Goal: Task Accomplishment & Management: Use online tool/utility

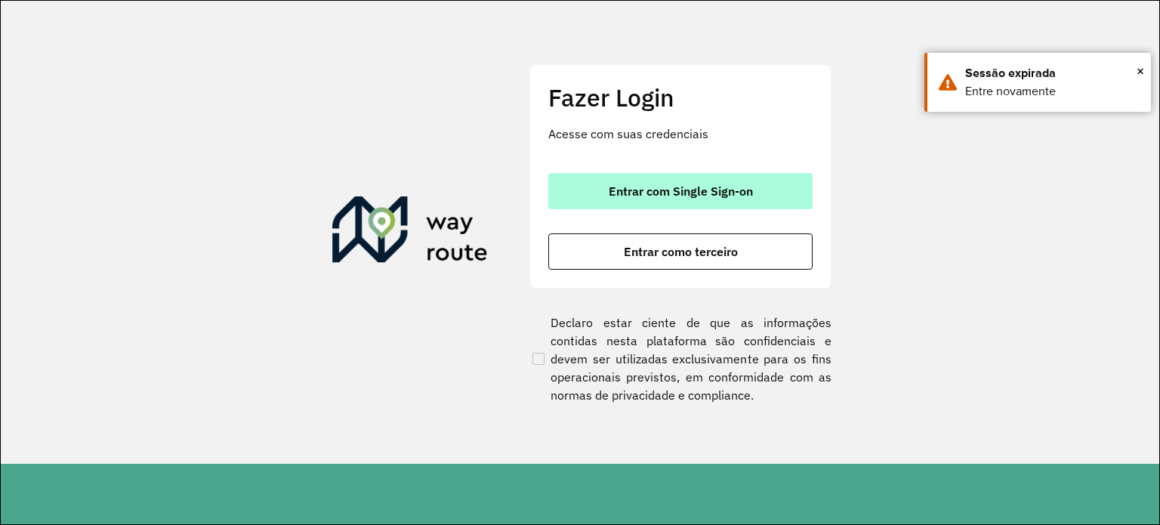
click at [722, 176] on button "Entrar com Single Sign-on" at bounding box center [680, 191] width 264 height 36
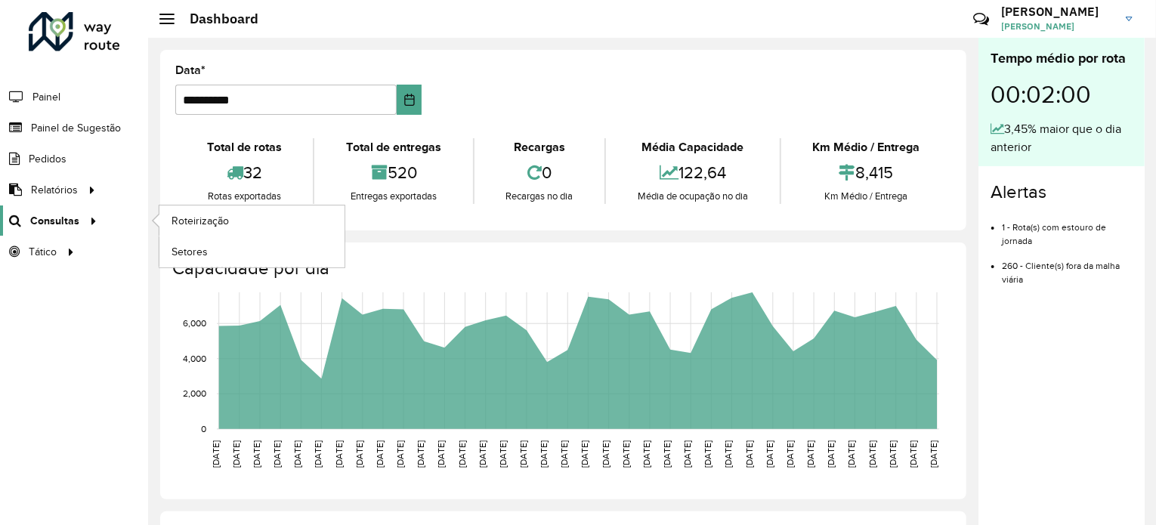
click at [71, 230] on link "Consultas" at bounding box center [51, 220] width 102 height 30
click at [212, 214] on span "Roteirização" at bounding box center [201, 221] width 61 height 16
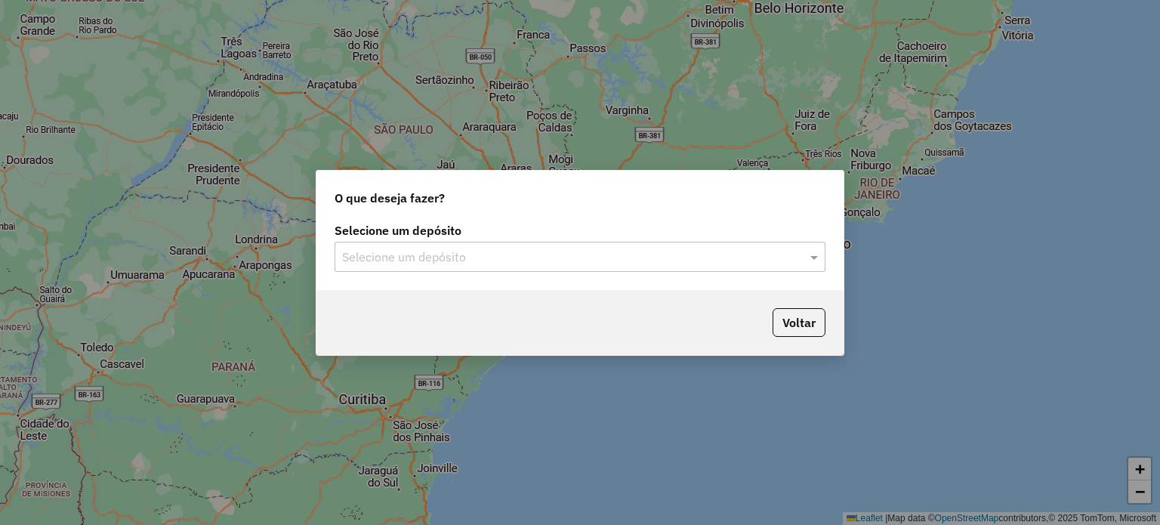
click at [632, 253] on div "Selecione um depósito" at bounding box center [580, 257] width 491 height 30
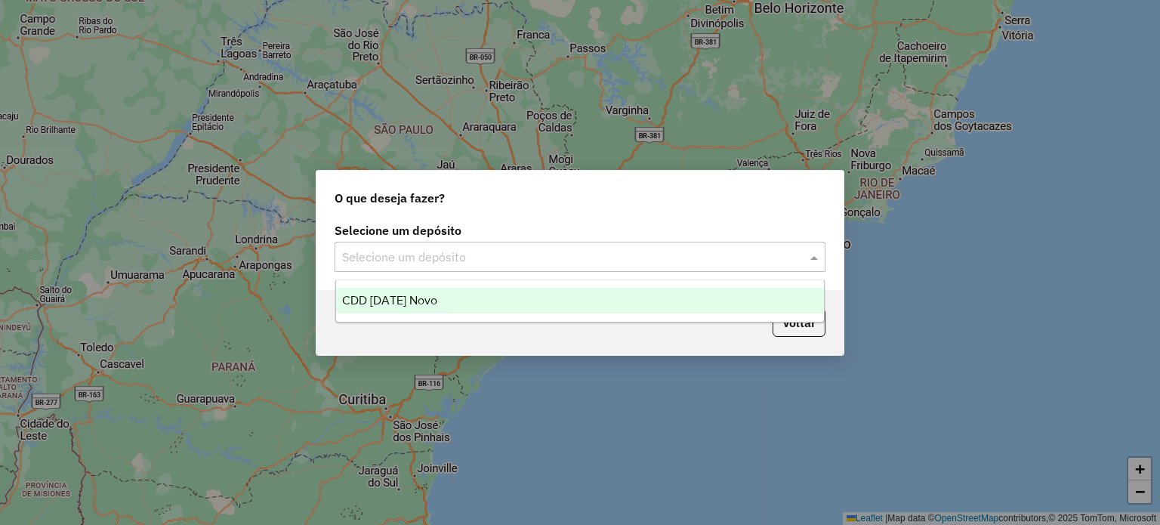
click at [625, 263] on input "text" at bounding box center [565, 258] width 446 height 18
drag, startPoint x: 431, startPoint y: 314, endPoint x: 431, endPoint y: 307, distance: 7.6
click at [431, 311] on ng-dropdown-panel "CDD [DATE] Novo" at bounding box center [580, 301] width 490 height 43
click at [429, 304] on div "CDD [DATE] Novo" at bounding box center [580, 301] width 489 height 26
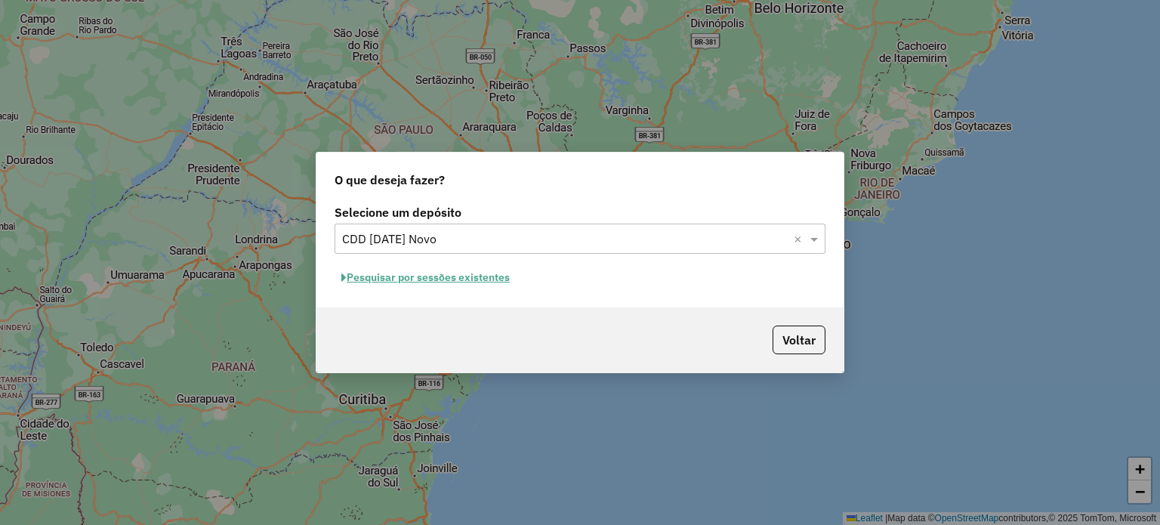
click at [423, 284] on button "Pesquisar por sessões existentes" at bounding box center [426, 277] width 182 height 23
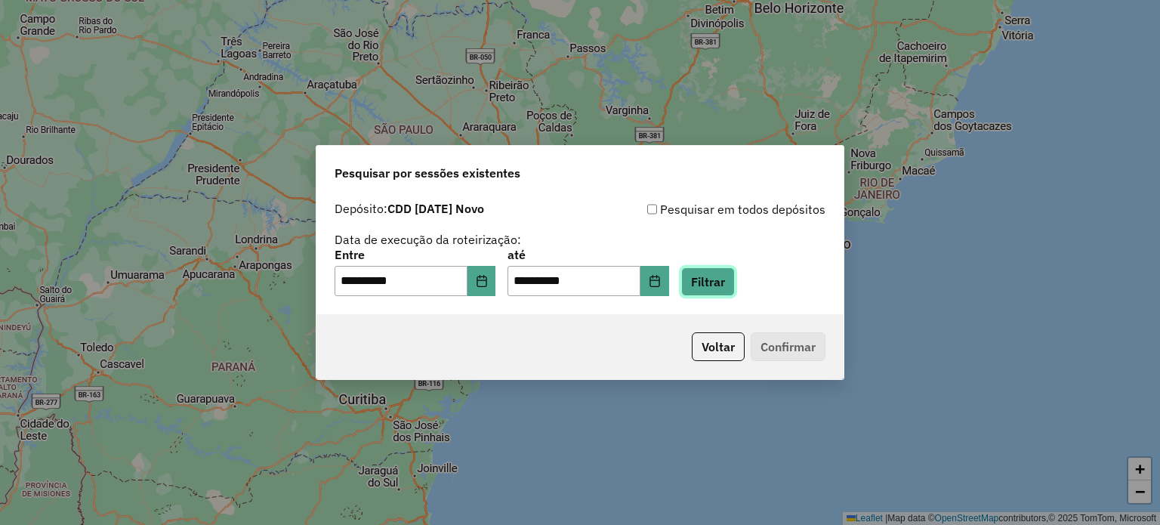
click at [728, 283] on button "Filtrar" at bounding box center [708, 281] width 54 height 29
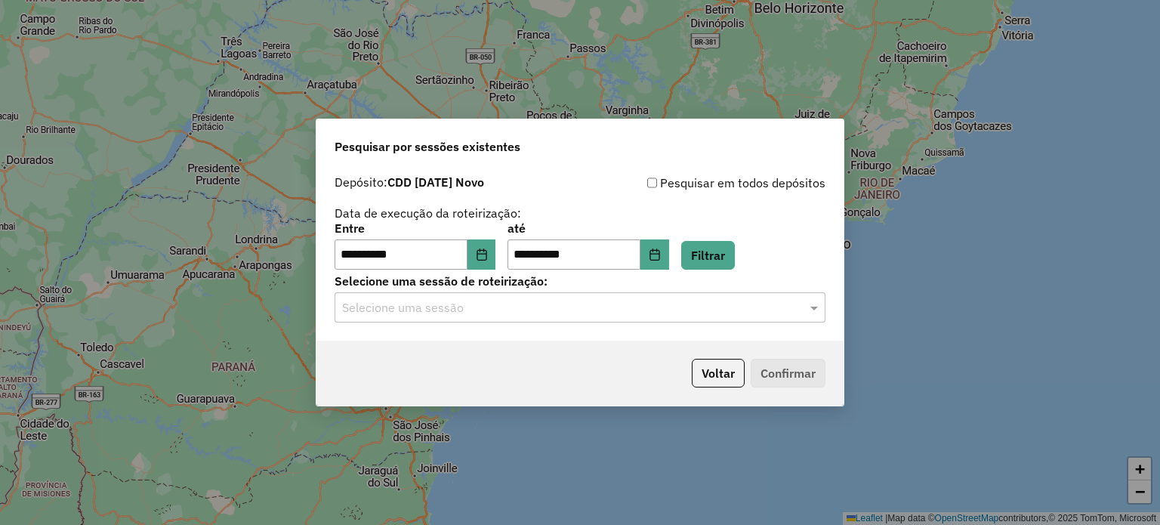
click at [453, 311] on input "text" at bounding box center [565, 308] width 446 height 18
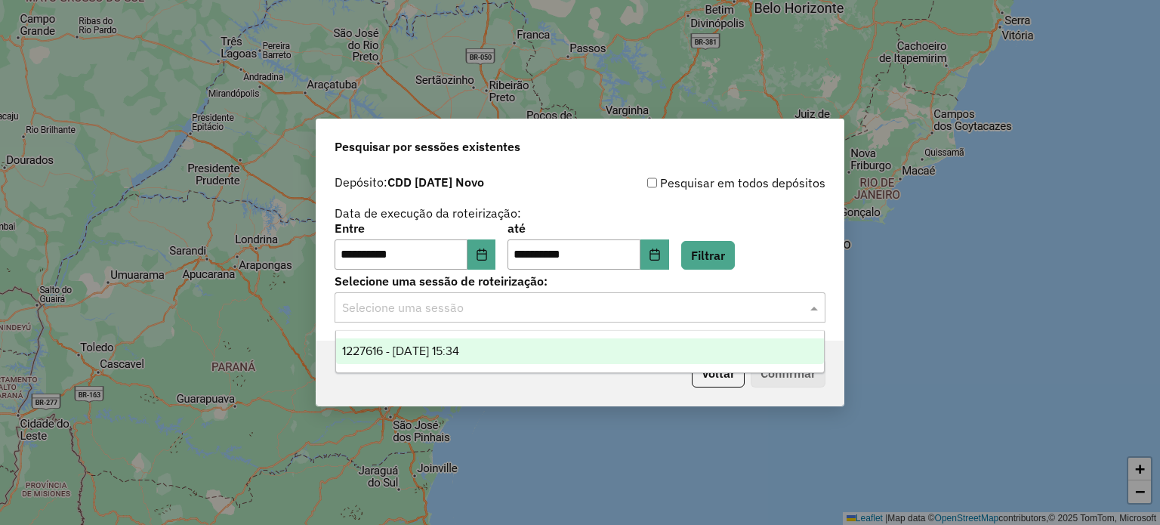
drag, startPoint x: 465, startPoint y: 348, endPoint x: 654, endPoint y: 372, distance: 189.7
click at [459, 349] on span "1227616 - 11/08/2025 15:34" at bounding box center [400, 351] width 117 height 13
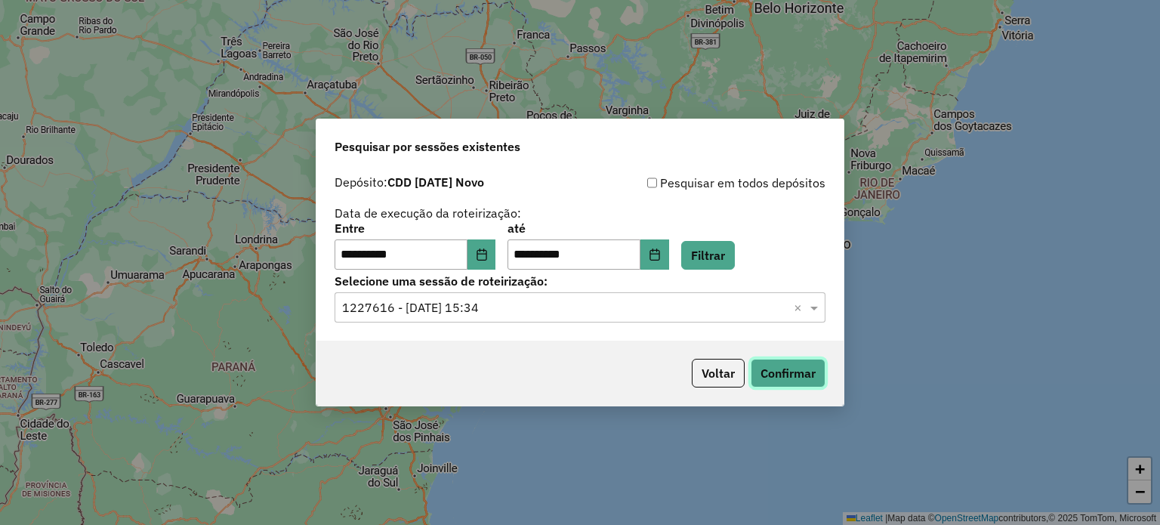
click at [815, 378] on button "Confirmar" at bounding box center [788, 373] width 75 height 29
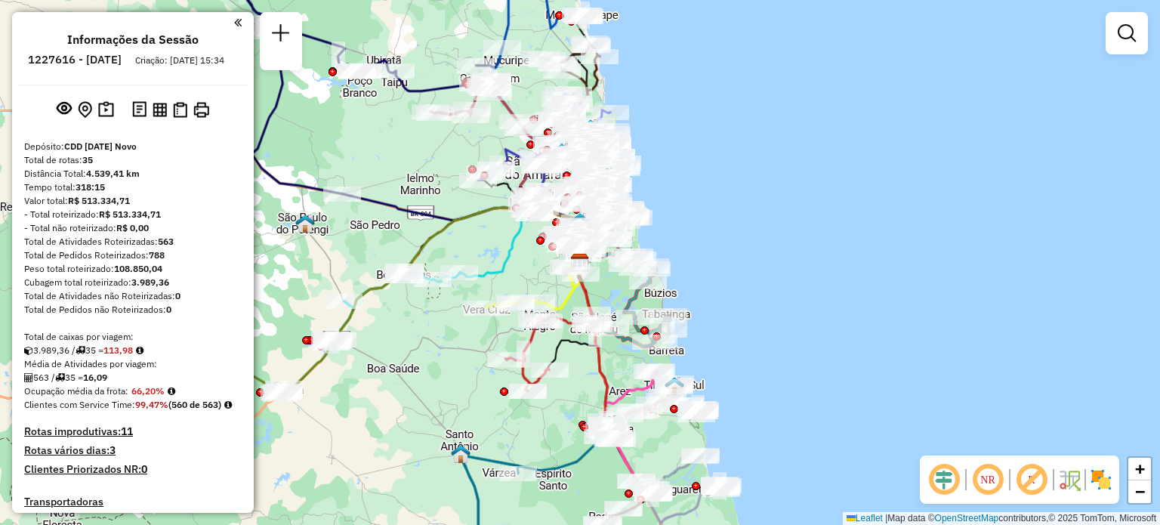
click at [236, 23] on em at bounding box center [238, 23] width 8 height 14
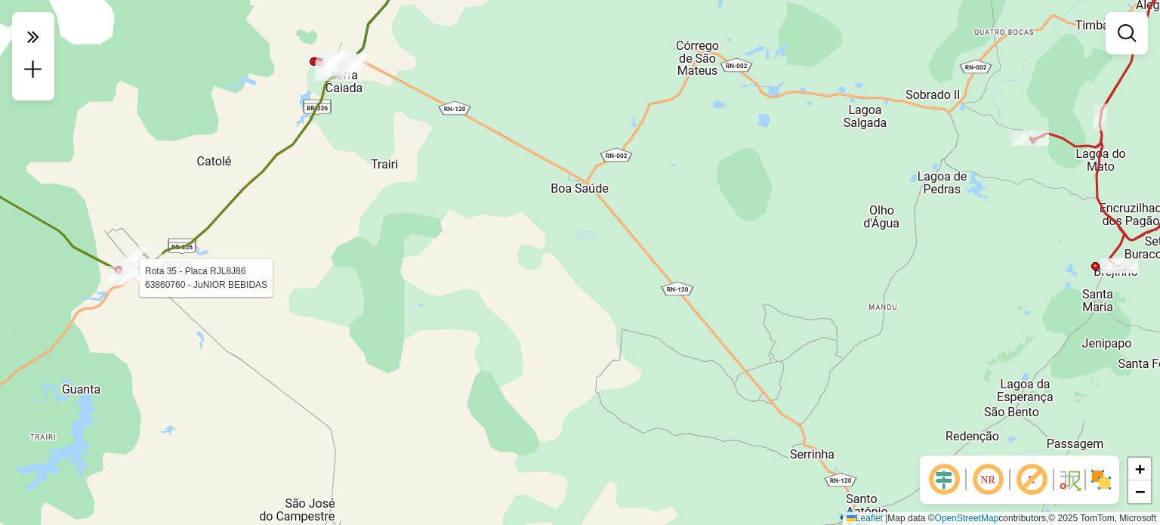
select select "**********"
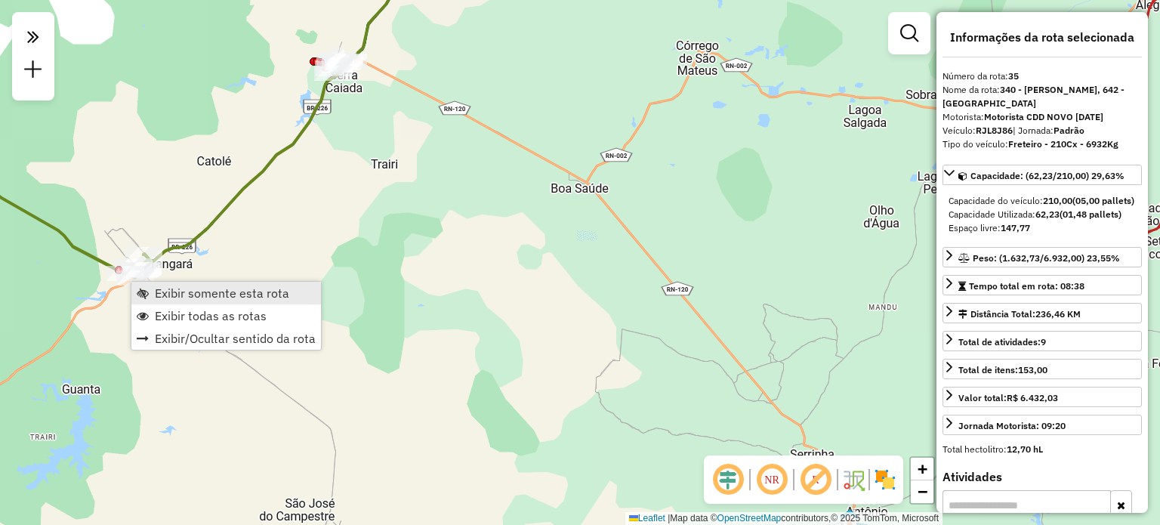
click at [216, 293] on span "Exibir somente esta rota" at bounding box center [222, 293] width 134 height 12
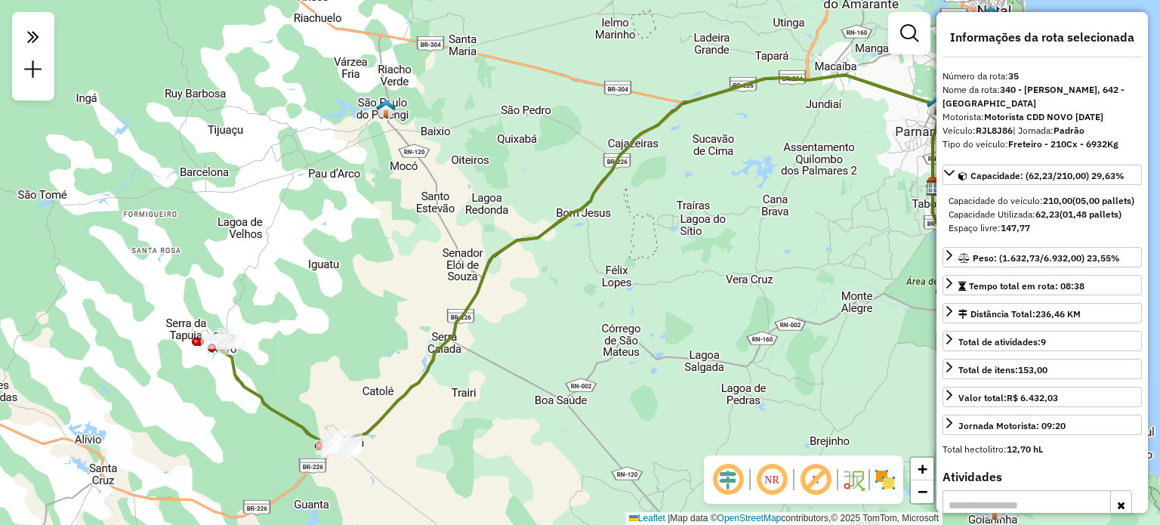
click at [544, 314] on div "Janela de atendimento Grade de atendimento Capacidade Transportadoras Veículos …" at bounding box center [580, 262] width 1160 height 525
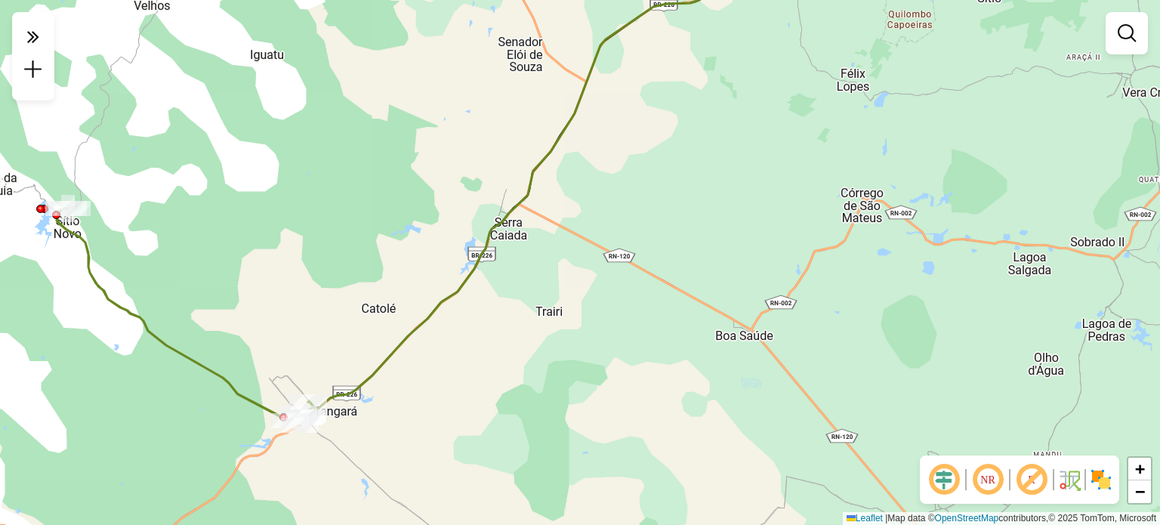
drag, startPoint x: 418, startPoint y: 409, endPoint x: 499, endPoint y: 319, distance: 121.5
click at [499, 320] on div "Janela de atendimento Grade de atendimento Capacidade Transportadoras Veículos …" at bounding box center [580, 262] width 1160 height 525
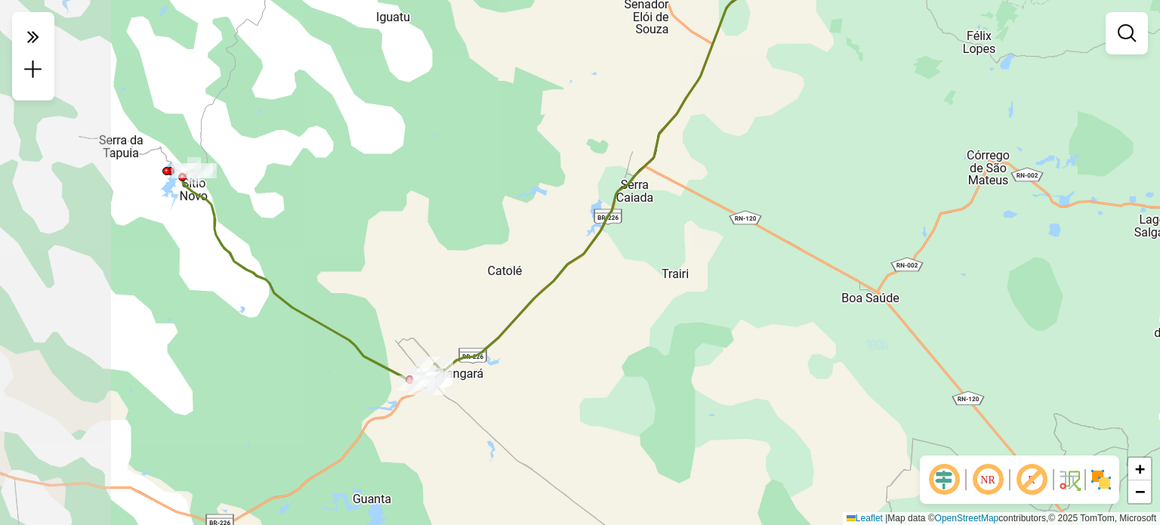
drag, startPoint x: 501, startPoint y: 317, endPoint x: 546, endPoint y: 369, distance: 69.1
click at [546, 369] on div "Janela de atendimento Grade de atendimento Capacidade Transportadoras Veículos …" at bounding box center [580, 262] width 1160 height 525
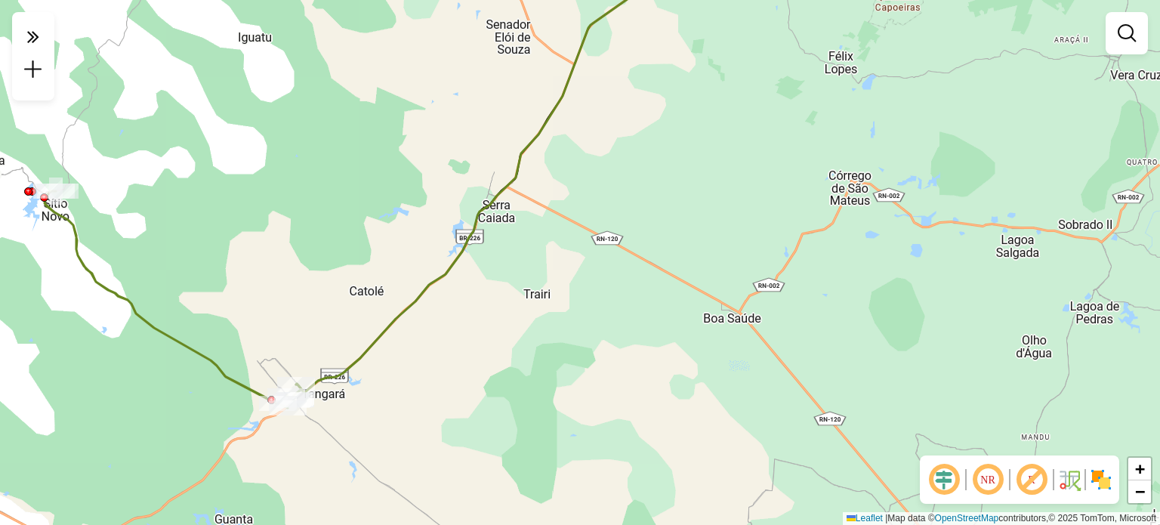
drag, startPoint x: 524, startPoint y: 382, endPoint x: 354, endPoint y: 384, distance: 170.0
click at [347, 394] on div "Janela de atendimento Grade de atendimento Capacidade Transportadoras Veículos …" at bounding box center [580, 262] width 1160 height 525
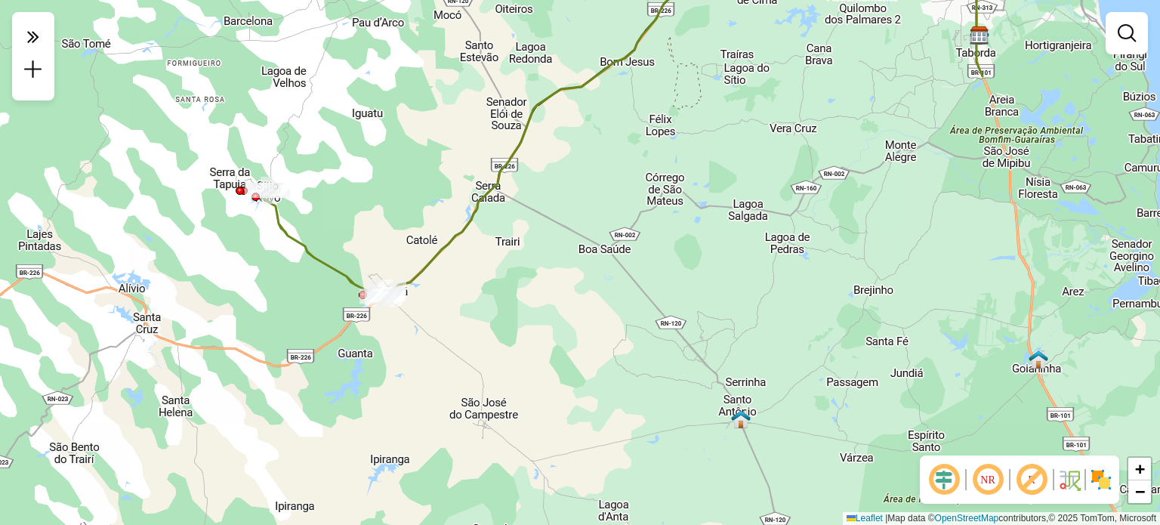
drag, startPoint x: 737, startPoint y: 230, endPoint x: 535, endPoint y: 331, distance: 226.0
click at [537, 332] on div "Janela de atendimento Grade de atendimento Capacidade Transportadoras Veículos …" at bounding box center [580, 262] width 1160 height 525
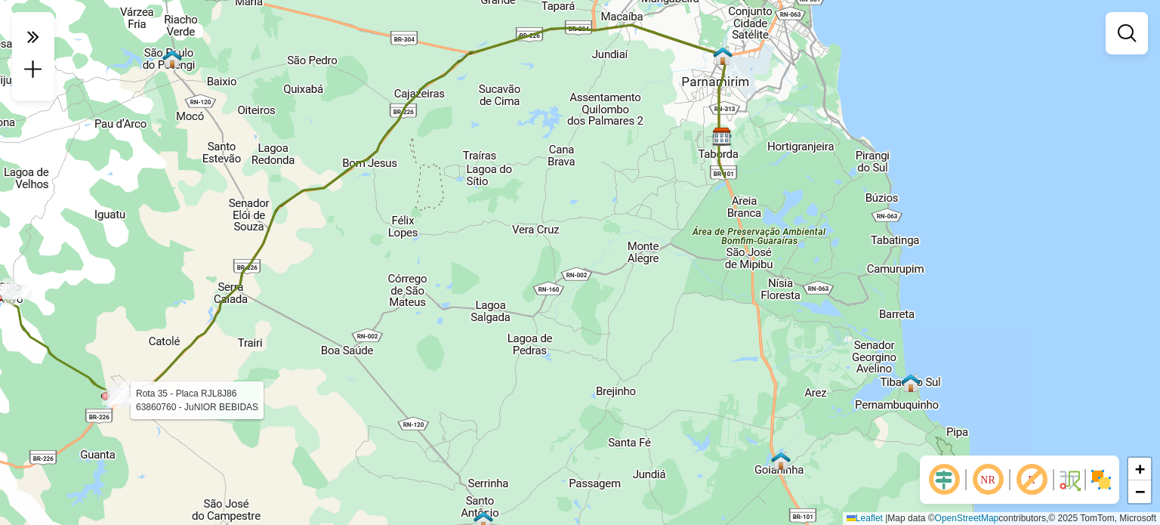
select select "**********"
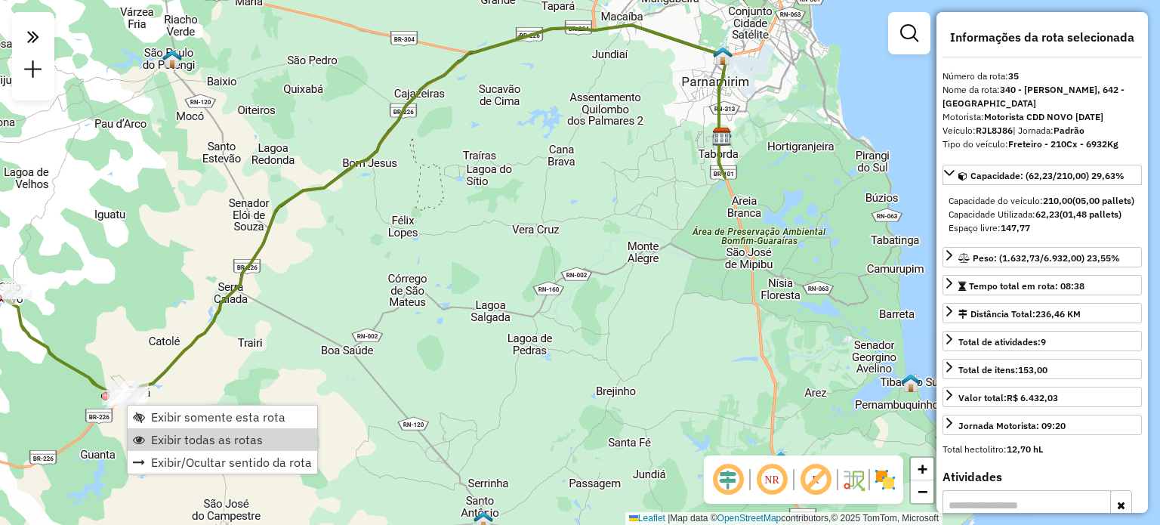
click at [202, 443] on span "Exibir todas as rotas" at bounding box center [207, 440] width 112 height 12
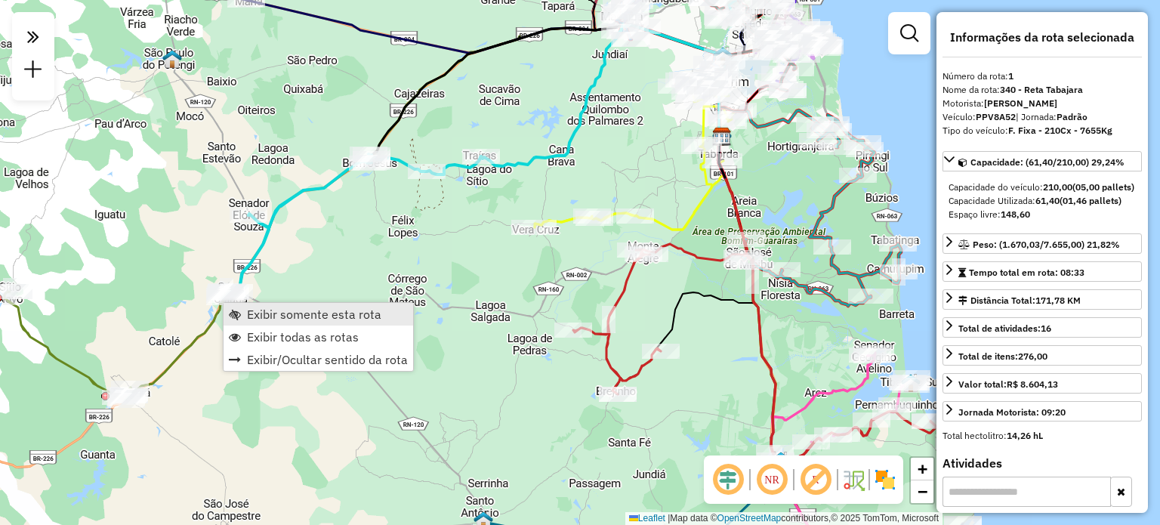
click at [264, 311] on span "Exibir somente esta rota" at bounding box center [314, 314] width 134 height 12
